Goal: Navigation & Orientation: Find specific page/section

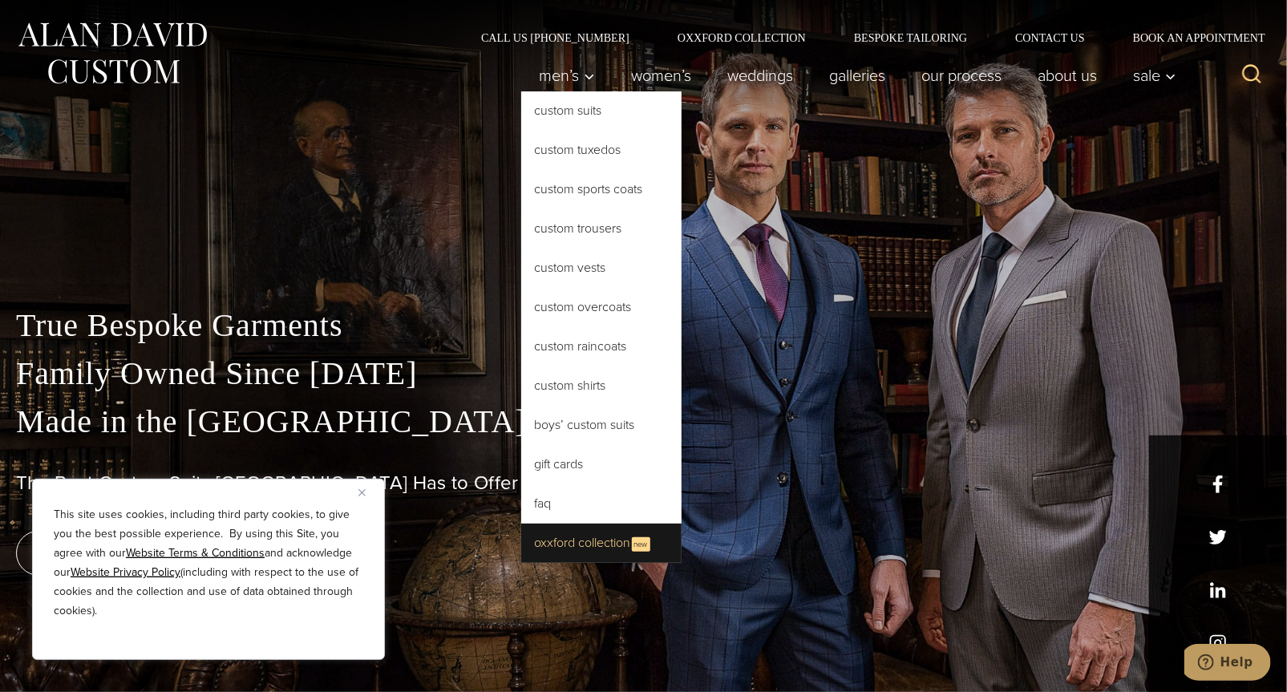
click at [543, 548] on link "Oxxford Collection New" at bounding box center [601, 543] width 160 height 39
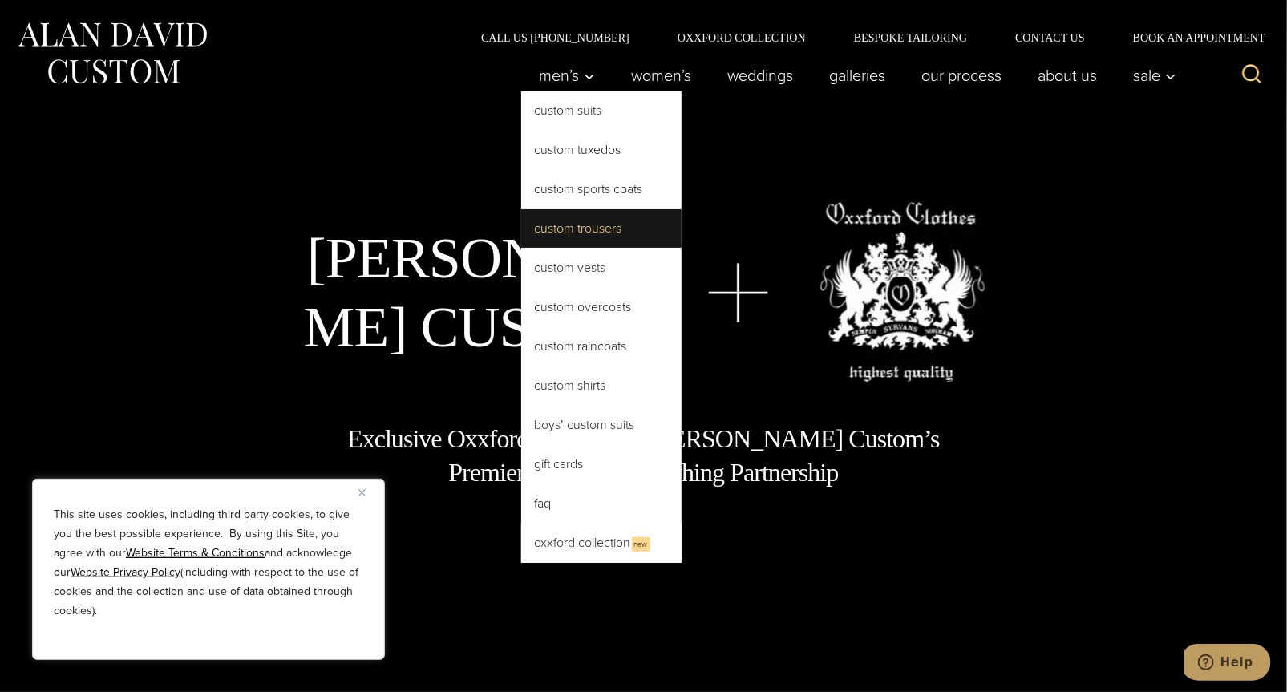
click at [572, 227] on link "Custom Trousers" at bounding box center [601, 228] width 160 height 38
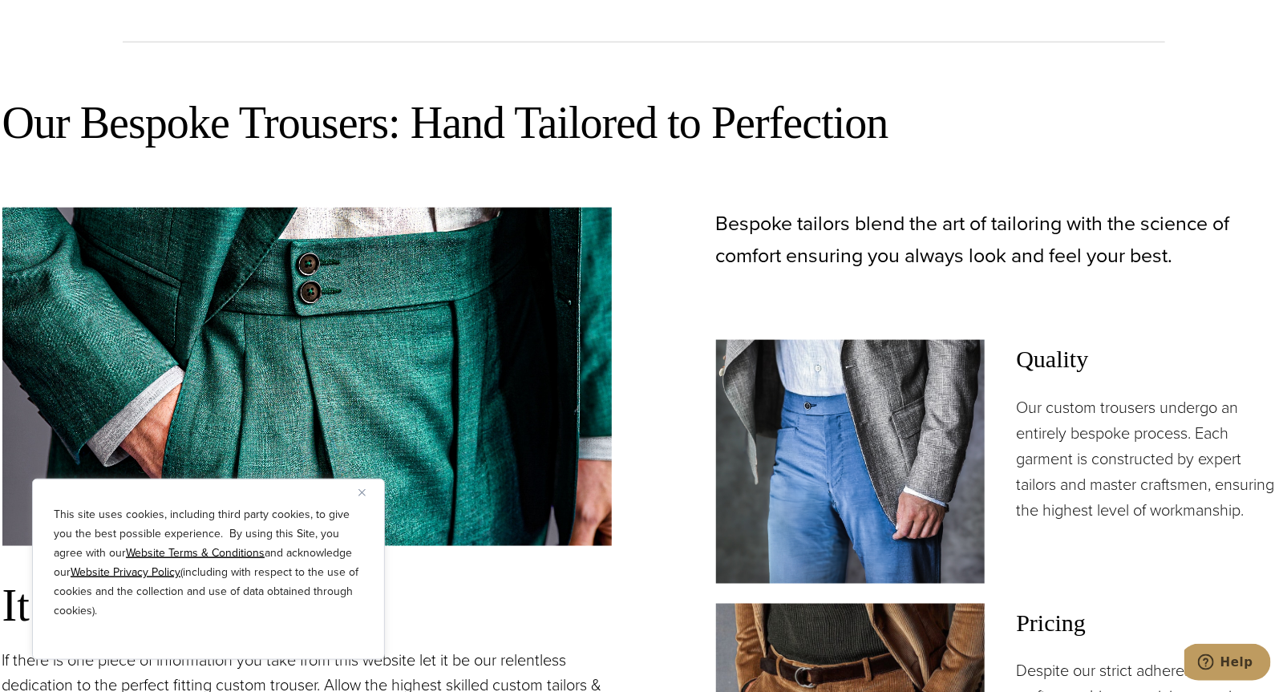
scroll to position [888, 0]
